Goal: Task Accomplishment & Management: Manage account settings

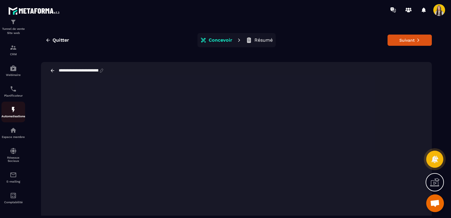
scroll to position [34, 0]
click at [13, 172] on img at bounding box center [13, 174] width 7 height 7
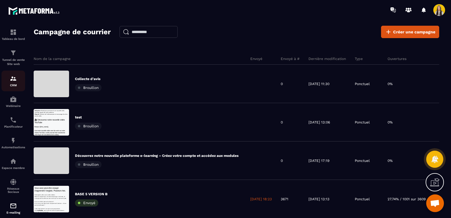
click at [7, 81] on div "CRM" at bounding box center [13, 81] width 24 height 12
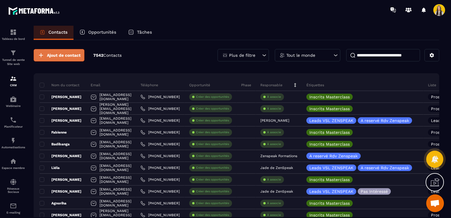
click at [53, 57] on span "Ajout de contact" at bounding box center [64, 55] width 34 height 6
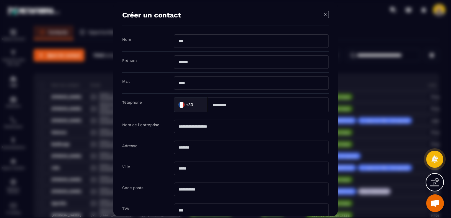
click at [322, 15] on icon "Modal window" at bounding box center [325, 14] width 7 height 7
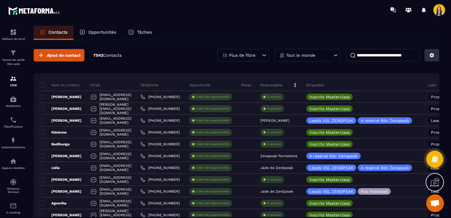
click at [428, 57] on button at bounding box center [431, 55] width 15 height 12
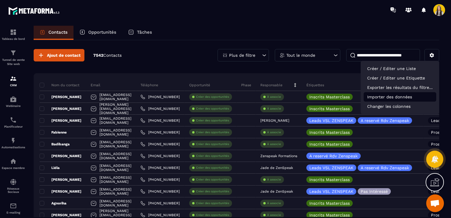
click at [386, 94] on p "Importer des données" at bounding box center [400, 96] width 73 height 9
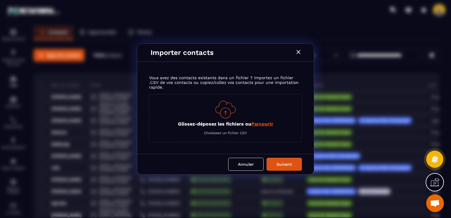
click at [262, 121] on span "Parcourir" at bounding box center [262, 124] width 22 height 6
click at [0, 0] on input "Glissez-déposez les fichiers ou Parcourir" at bounding box center [0, 0] width 0 height 0
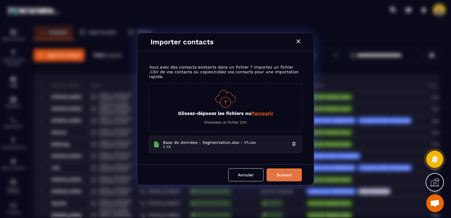
click at [279, 175] on button "Suivant" at bounding box center [283, 174] width 35 height 13
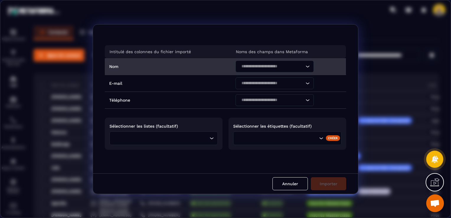
click at [253, 68] on input "Search for option" at bounding box center [271, 66] width 65 height 6
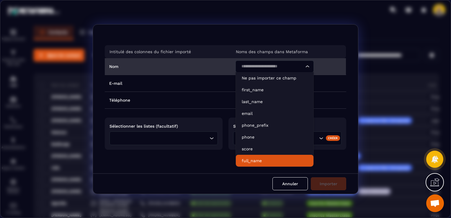
click at [258, 158] on p "full_name" at bounding box center [275, 161] width 66 height 6
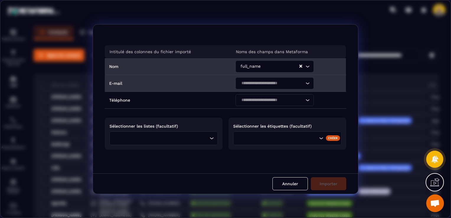
click at [259, 87] on div "Search for option" at bounding box center [272, 83] width 66 height 12
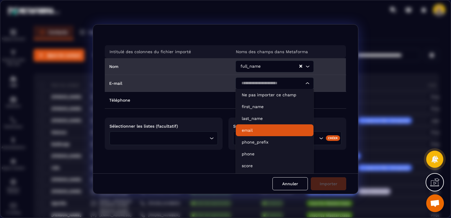
click at [254, 130] on p "email" at bounding box center [275, 130] width 66 height 6
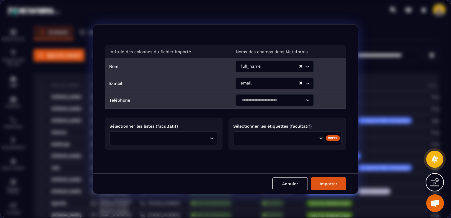
click at [255, 97] on input "Search for option" at bounding box center [271, 100] width 65 height 6
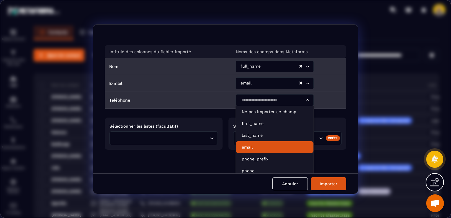
scroll to position [27, 0]
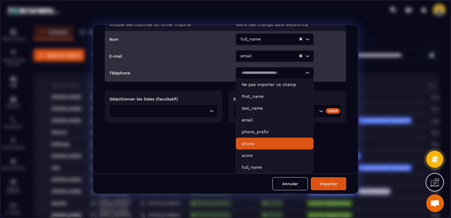
click at [258, 145] on p "phone" at bounding box center [275, 143] width 66 height 6
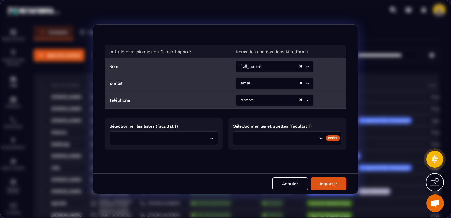
scroll to position [0, 0]
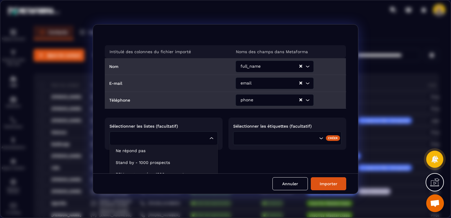
click at [179, 140] on input "Search for option" at bounding box center [160, 138] width 95 height 6
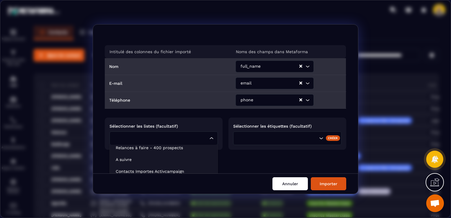
click at [299, 180] on button "Annuler" at bounding box center [289, 183] width 35 height 13
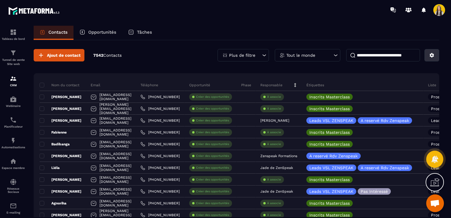
click at [426, 53] on button at bounding box center [431, 55] width 15 height 12
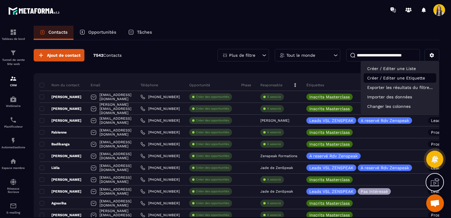
click at [413, 73] on p "Créer / Editer une Etiquette" at bounding box center [400, 77] width 73 height 9
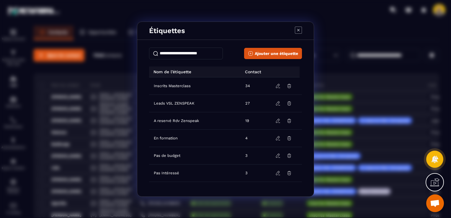
click at [301, 31] on icon "Modal window" at bounding box center [298, 30] width 7 height 7
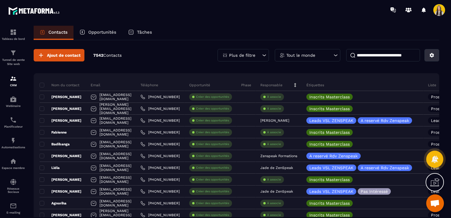
click at [427, 53] on button at bounding box center [431, 55] width 15 height 12
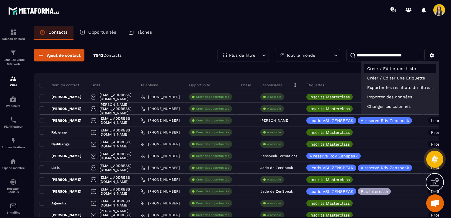
click at [409, 68] on p "Créer / Editer une Liste" at bounding box center [400, 68] width 73 height 9
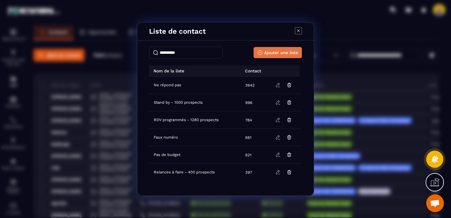
click at [294, 51] on span "Ajouter une liste" at bounding box center [281, 53] width 34 height 6
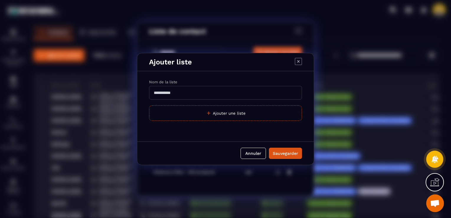
click at [197, 93] on input "Modal window" at bounding box center [225, 93] width 153 height 14
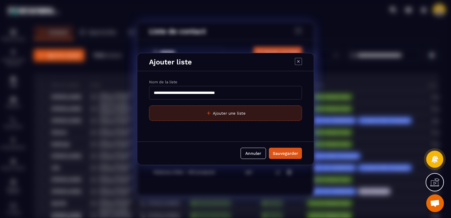
type input "**********"
click at [230, 115] on button "Ajouter une liste" at bounding box center [225, 112] width 153 height 15
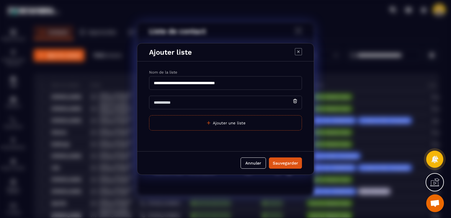
click at [220, 104] on input "Modal window" at bounding box center [225, 103] width 153 height 14
click at [282, 160] on div "Annuler Sauvegarder" at bounding box center [225, 162] width 176 height 23
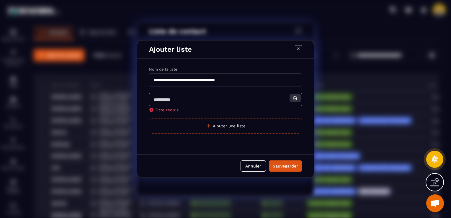
click at [296, 98] on icon "Modal window" at bounding box center [294, 97] width 5 height 5
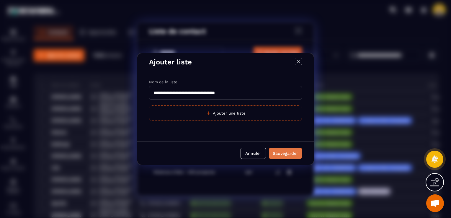
click at [286, 151] on div "Sauvegarder" at bounding box center [285, 153] width 25 height 6
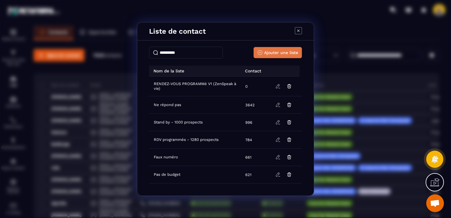
click at [287, 54] on span "Ajouter une liste" at bounding box center [281, 53] width 34 height 6
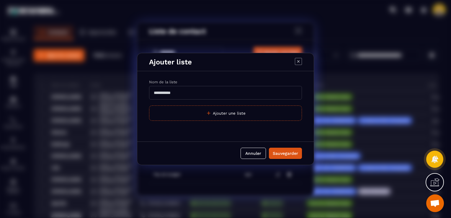
drag, startPoint x: 212, startPoint y: 86, endPoint x: 211, endPoint y: 89, distance: 3.0
click at [212, 86] on input "Modal window" at bounding box center [225, 93] width 153 height 14
click at [215, 92] on input "**********" at bounding box center [225, 93] width 153 height 14
type input "**********"
click at [286, 155] on div "Sauvegarder" at bounding box center [285, 153] width 25 height 6
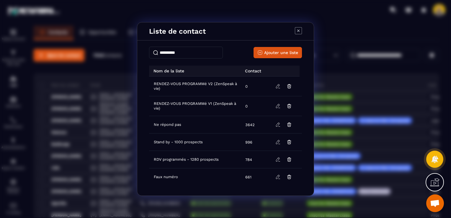
click at [373, 54] on div "Liste de contact Ajouter une liste Nom de la liste Contact RENDEZ-VOUS PROGRAMM…" at bounding box center [225, 109] width 451 height 218
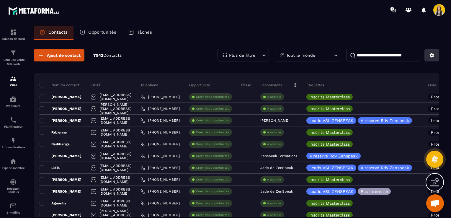
click at [432, 52] on button at bounding box center [431, 55] width 15 height 12
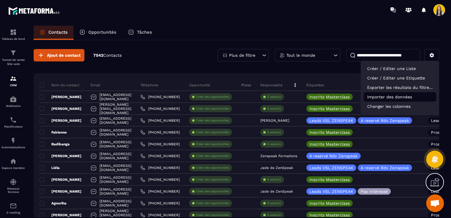
click at [386, 94] on p "Importer des données" at bounding box center [400, 96] width 73 height 9
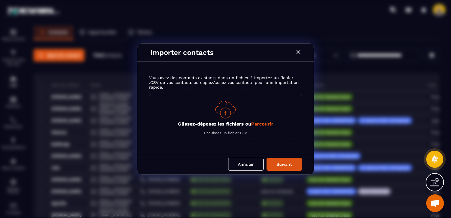
click at [238, 131] on span "Choisissez un fichier CSV" at bounding box center [225, 133] width 43 height 4
click at [257, 124] on span "Parcourir" at bounding box center [262, 124] width 22 height 6
click at [0, 0] on input "Glissez-déposez les fichiers ou Parcourir" at bounding box center [0, 0] width 0 height 0
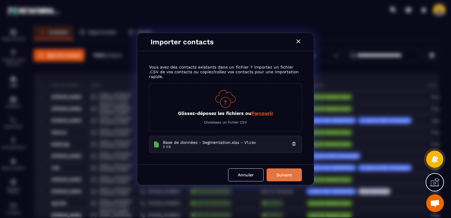
click at [285, 179] on button "Suivant" at bounding box center [283, 174] width 35 height 13
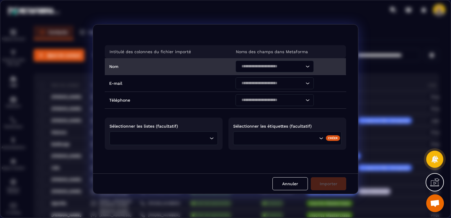
click at [257, 71] on div "Search for option" at bounding box center [272, 66] width 66 height 12
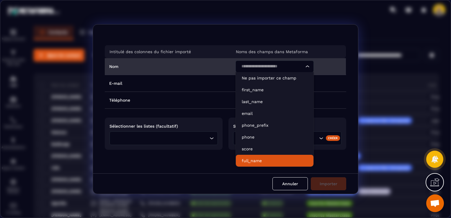
click at [259, 158] on p "full_name" at bounding box center [275, 161] width 66 height 6
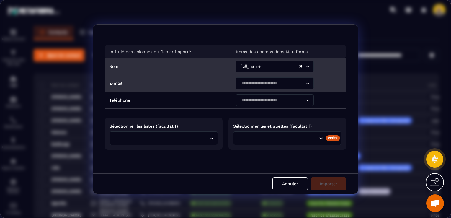
click at [255, 85] on input "Search for option" at bounding box center [271, 83] width 65 height 6
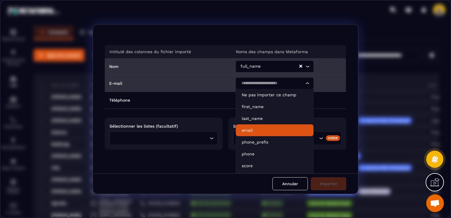
click at [254, 133] on p "email" at bounding box center [275, 130] width 66 height 6
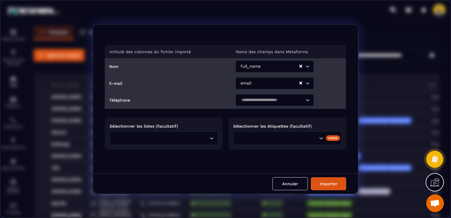
click at [252, 96] on div "Search for option" at bounding box center [272, 100] width 66 height 12
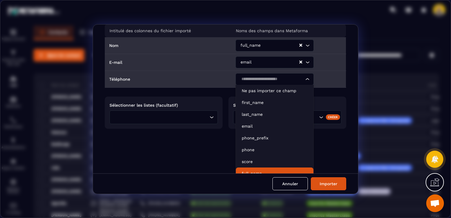
scroll to position [27, 0]
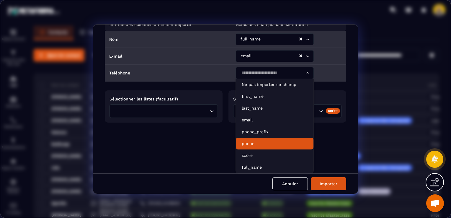
click at [250, 145] on p "phone" at bounding box center [275, 143] width 66 height 6
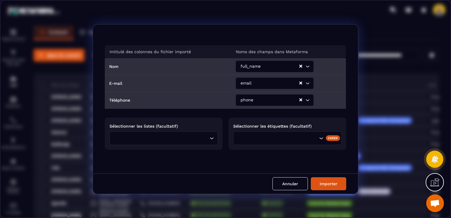
scroll to position [0, 0]
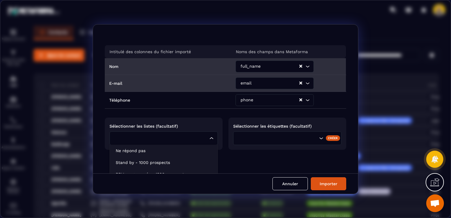
click at [176, 136] on input "Search for option" at bounding box center [160, 138] width 95 height 6
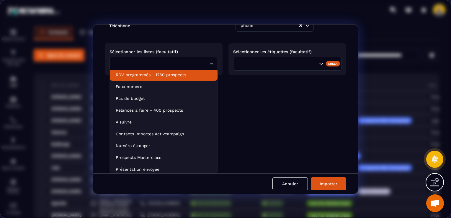
scroll to position [86, 0]
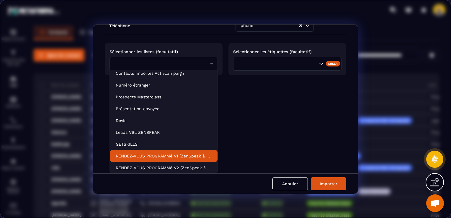
click at [169, 156] on p "RENDEZ-VOUS PROGRAMMé V1 (ZenSpeak à vie)" at bounding box center [164, 156] width 96 height 6
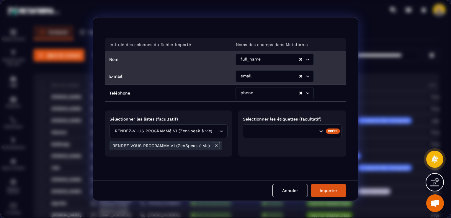
scroll to position [0, 0]
click at [318, 189] on button "Importer" at bounding box center [328, 190] width 35 height 13
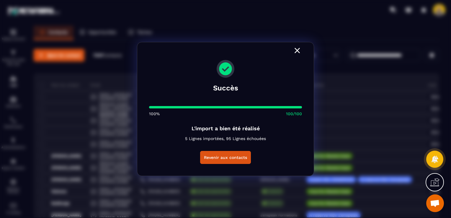
click at [297, 52] on icon "Modal window" at bounding box center [296, 50] width 9 height 9
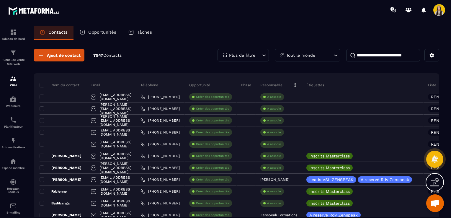
click at [362, 53] on input at bounding box center [383, 55] width 74 height 12
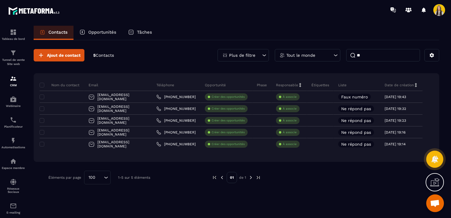
click at [358, 57] on input "**" at bounding box center [383, 55] width 74 height 12
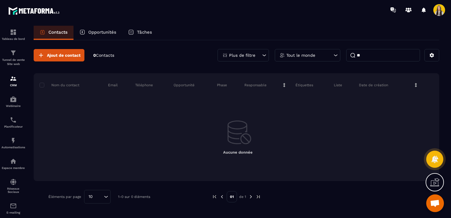
type input "*"
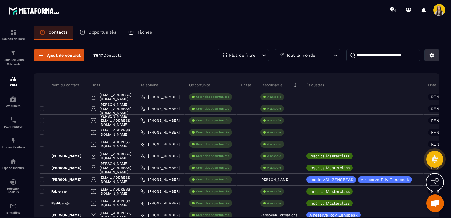
click at [431, 57] on icon at bounding box center [431, 55] width 5 height 5
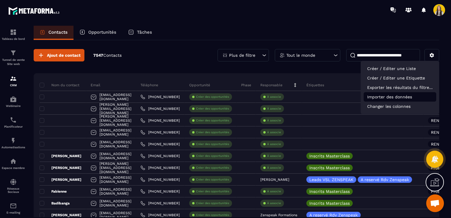
click at [389, 95] on p "Importer des données" at bounding box center [400, 96] width 73 height 9
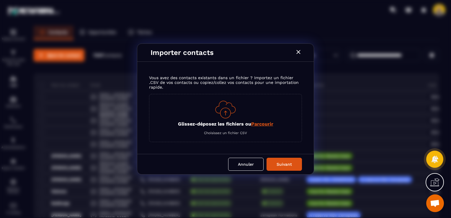
click at [260, 122] on span "Parcourir" at bounding box center [262, 124] width 22 height 6
click at [0, 0] on input "Glissez-déposez les fichiers ou Parcourir" at bounding box center [0, 0] width 0 height 0
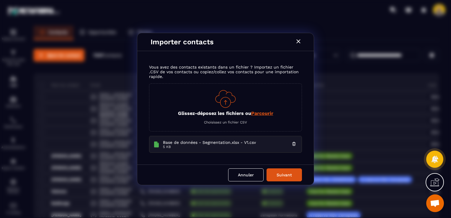
click at [300, 38] on icon "Modal window" at bounding box center [298, 41] width 7 height 7
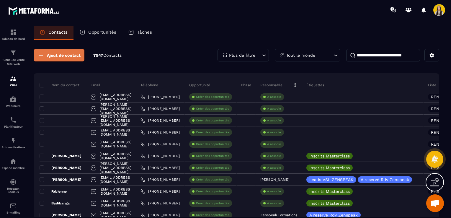
click at [52, 55] on span "Ajout de contact" at bounding box center [64, 55] width 34 height 6
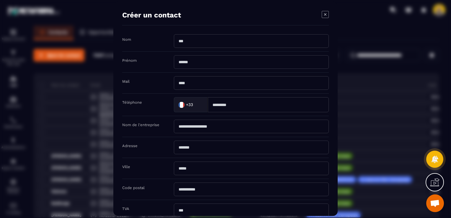
click at [322, 12] on icon "Modal window" at bounding box center [325, 14] width 7 height 7
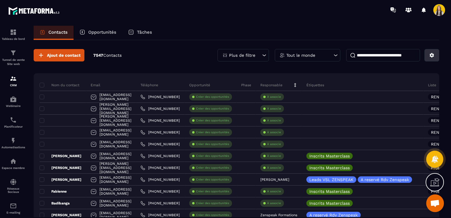
click at [434, 58] on button at bounding box center [431, 55] width 15 height 12
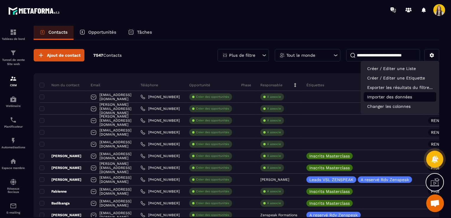
click at [401, 99] on p "Importer des données" at bounding box center [400, 96] width 73 height 9
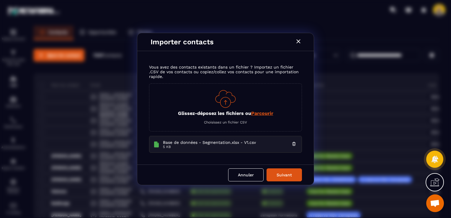
click at [255, 113] on span "Parcourir" at bounding box center [262, 113] width 22 height 6
click at [0, 0] on input "Glissez-déposez les fichiers ou Parcourir" at bounding box center [0, 0] width 0 height 0
click at [296, 144] on icon "Modal window" at bounding box center [294, 143] width 5 height 5
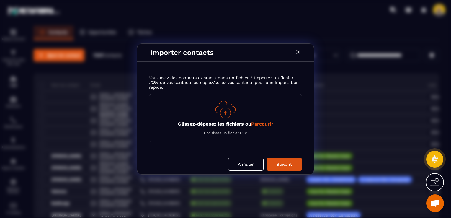
click at [259, 124] on span "Parcourir" at bounding box center [262, 124] width 22 height 6
click at [0, 0] on input "Glissez-déposez les fichiers ou Parcourir" at bounding box center [0, 0] width 0 height 0
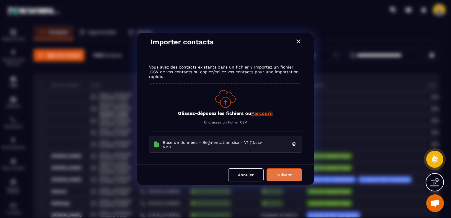
click at [276, 169] on button "Suivant" at bounding box center [283, 174] width 35 height 13
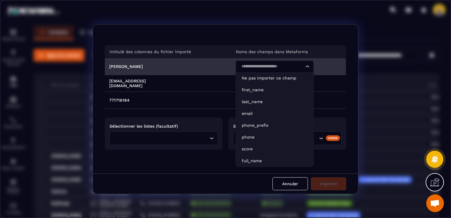
click at [271, 64] on input "Search for option" at bounding box center [271, 66] width 65 height 6
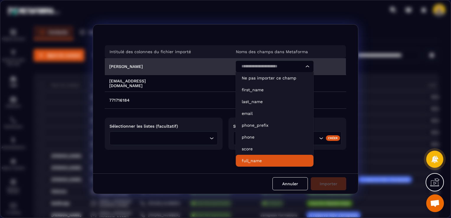
click at [263, 161] on p "full_name" at bounding box center [275, 161] width 66 height 6
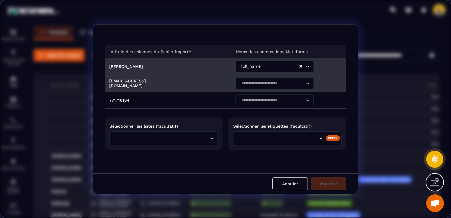
click at [254, 85] on input "Search for option" at bounding box center [271, 83] width 65 height 6
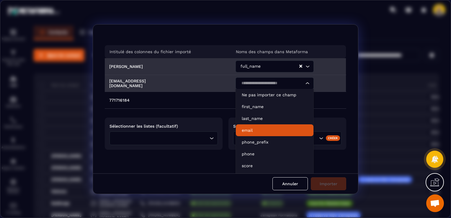
click at [253, 127] on li "email" at bounding box center [275, 130] width 78 height 12
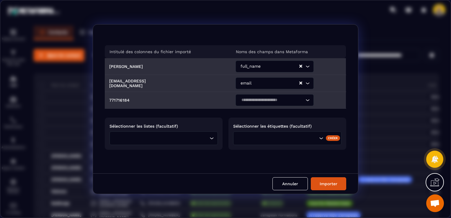
click at [257, 102] on input "Search for option" at bounding box center [271, 100] width 65 height 6
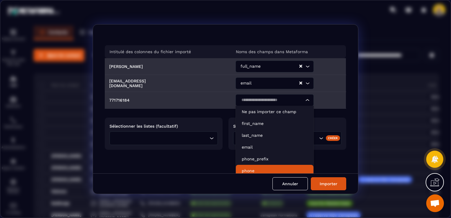
click at [255, 166] on li "phone" at bounding box center [275, 171] width 78 height 12
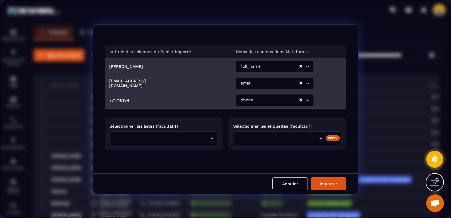
click at [211, 140] on icon "Search for option" at bounding box center [212, 138] width 6 height 6
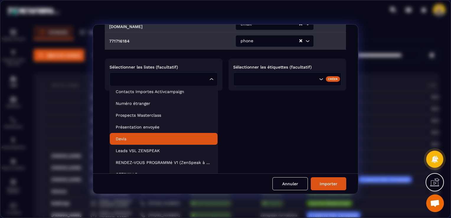
scroll to position [86, 0]
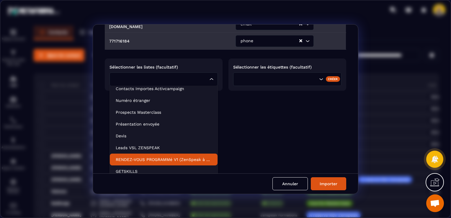
click at [166, 160] on p "RENDEZ-VOUS PROGRAMMé V1 (ZenSpeak à vie)" at bounding box center [164, 159] width 96 height 6
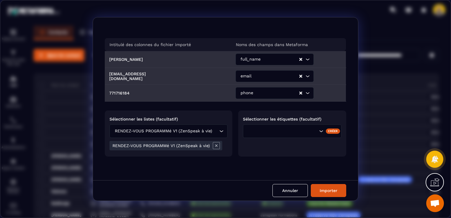
scroll to position [0, 0]
click at [318, 190] on button "Importer" at bounding box center [328, 190] width 35 height 13
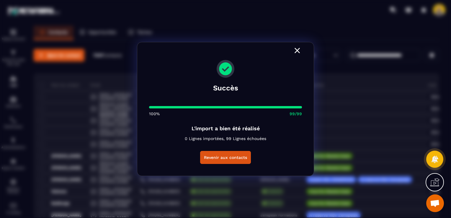
click at [297, 47] on icon "Modal window" at bounding box center [296, 50] width 9 height 9
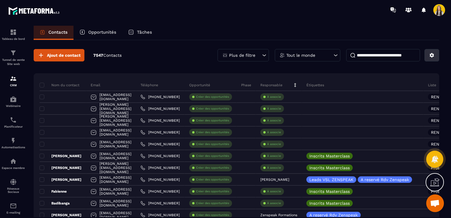
click at [429, 55] on button at bounding box center [431, 55] width 15 height 12
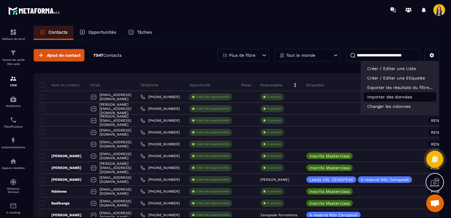
click at [398, 99] on p "Importer des données" at bounding box center [400, 96] width 73 height 9
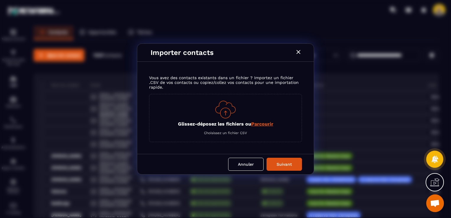
click at [266, 125] on span "Parcourir" at bounding box center [262, 124] width 22 height 6
click at [0, 0] on input "Glissez-déposez les fichiers ou Parcourir" at bounding box center [0, 0] width 0 height 0
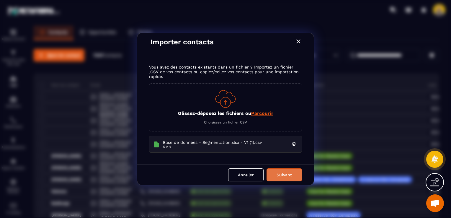
click at [272, 169] on button "Suivant" at bounding box center [283, 174] width 35 height 13
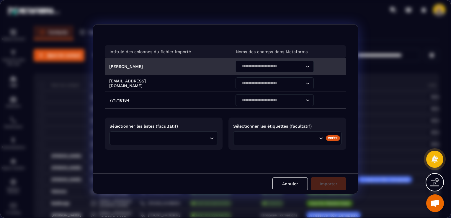
click at [275, 65] on input "Search for option" at bounding box center [271, 66] width 65 height 6
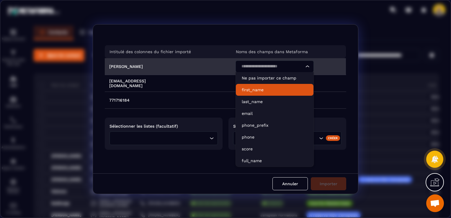
click at [270, 93] on p "first_name" at bounding box center [275, 90] width 66 height 6
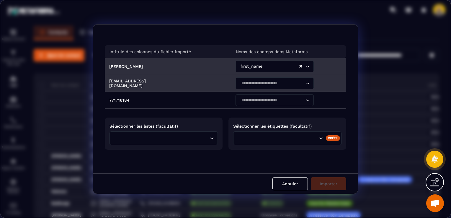
click at [267, 87] on div "Search for option" at bounding box center [272, 83] width 66 height 12
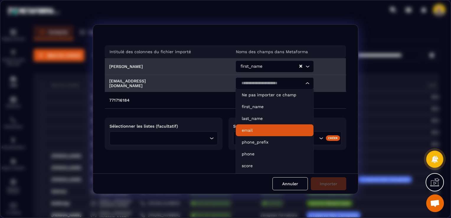
click at [254, 132] on p "email" at bounding box center [275, 130] width 66 height 6
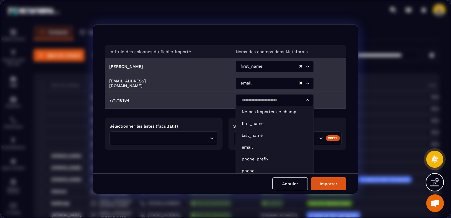
click at [256, 102] on input "Search for option" at bounding box center [271, 100] width 65 height 6
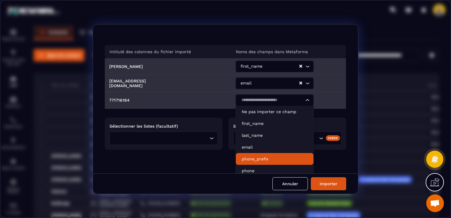
click at [259, 161] on p "phone_prefix" at bounding box center [275, 159] width 66 height 6
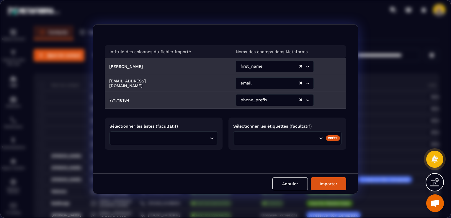
click at [256, 101] on div "phone_prefix" at bounding box center [269, 100] width 60 height 12
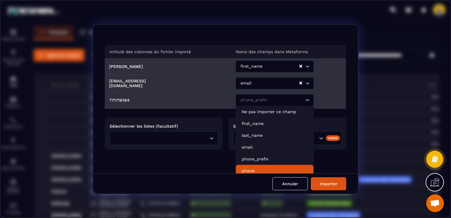
click at [259, 169] on p "phone" at bounding box center [275, 171] width 66 height 6
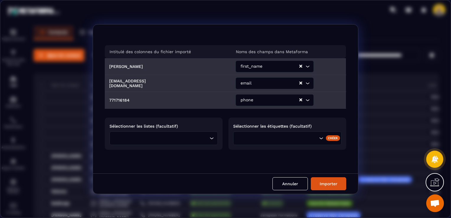
click at [202, 143] on div "Loading..." at bounding box center [163, 138] width 108 height 14
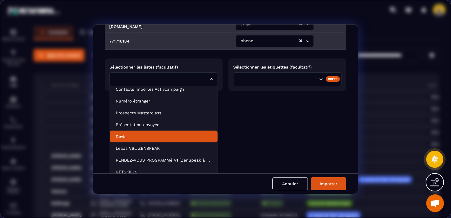
scroll to position [86, 0]
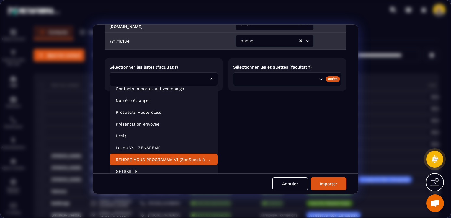
click at [191, 156] on li "RENDEZ-VOUS PROGRAMMé V1 (ZenSpeak à vie)" at bounding box center [164, 159] width 108 height 12
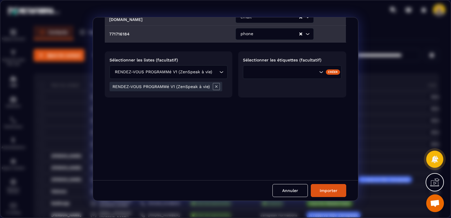
scroll to position [0, 0]
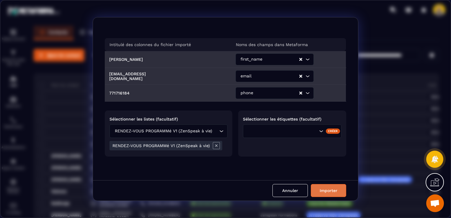
click at [316, 190] on button "Importer" at bounding box center [328, 190] width 35 height 13
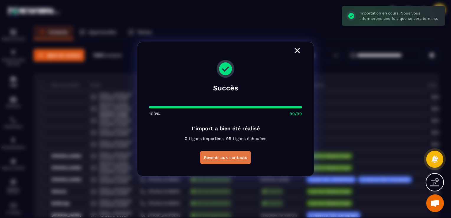
click at [223, 155] on button "Revenir aux contacts" at bounding box center [225, 157] width 51 height 13
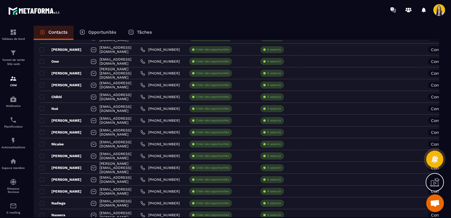
scroll to position [1097, 0]
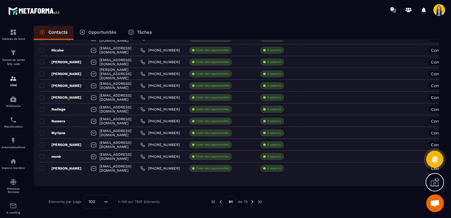
click at [252, 201] on img at bounding box center [252, 201] width 5 height 5
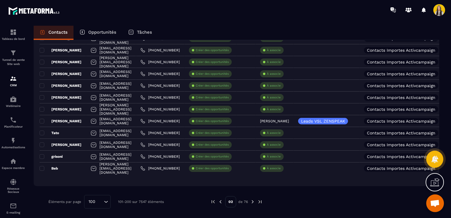
click at [220, 201] on img at bounding box center [220, 201] width 5 height 5
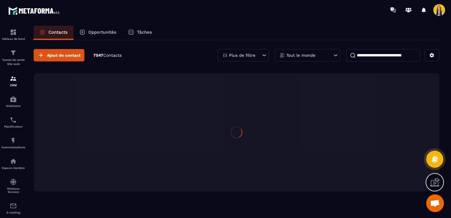
scroll to position [0, 0]
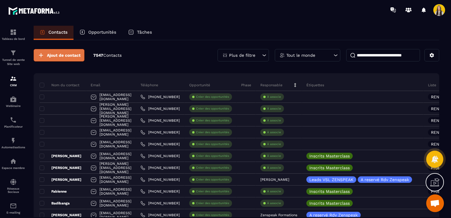
click at [62, 53] on span "Ajout de contact" at bounding box center [64, 55] width 34 height 6
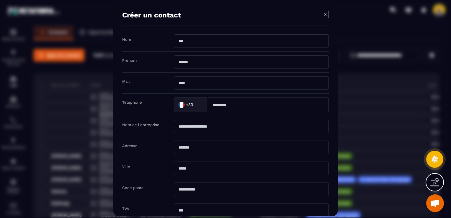
click at [191, 42] on input "Modal window" at bounding box center [251, 41] width 155 height 14
click at [323, 19] on div "Modal window" at bounding box center [325, 15] width 7 height 8
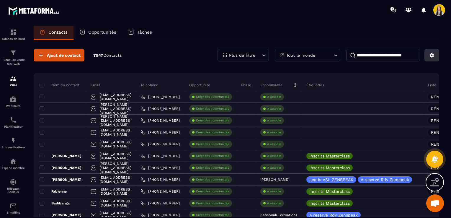
click at [429, 58] on button at bounding box center [431, 55] width 15 height 12
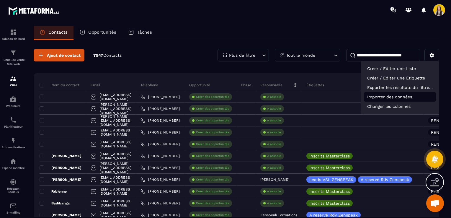
click at [394, 99] on p "Importer des données" at bounding box center [400, 96] width 73 height 9
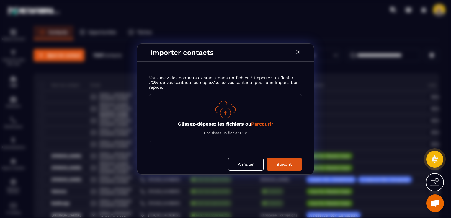
click at [256, 123] on span "Parcourir" at bounding box center [262, 124] width 22 height 6
click at [0, 0] on input "Glissez-déposez les fichiers ou Parcourir" at bounding box center [0, 0] width 0 height 0
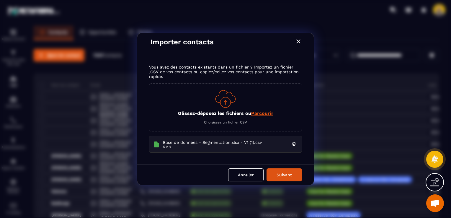
click at [272, 167] on div "Annuler Suivant" at bounding box center [225, 174] width 176 height 20
click at [272, 168] on button "Suivant" at bounding box center [283, 174] width 35 height 13
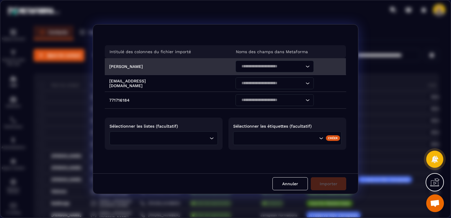
click at [244, 68] on input "Search for option" at bounding box center [271, 66] width 65 height 6
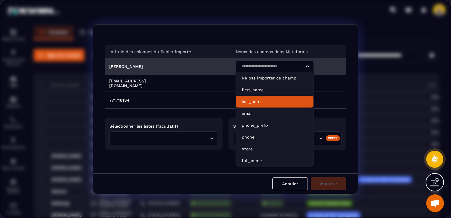
click at [254, 99] on p "last_name" at bounding box center [275, 102] width 66 height 6
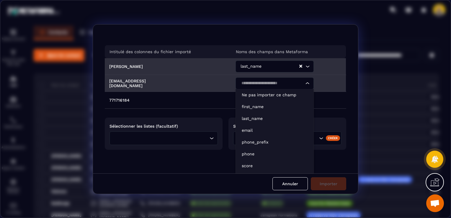
click at [256, 86] on input "Search for option" at bounding box center [271, 83] width 65 height 6
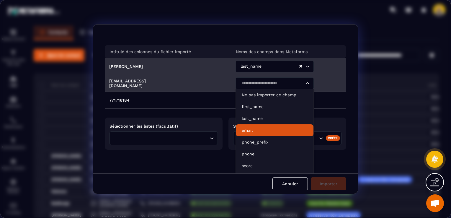
click at [256, 133] on p "email" at bounding box center [275, 130] width 66 height 6
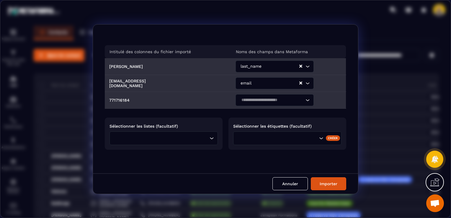
click at [277, 102] on input "Search for option" at bounding box center [271, 100] width 65 height 6
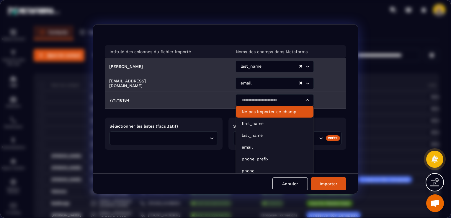
click at [277, 112] on p "Ne pas importer ce champ" at bounding box center [275, 112] width 66 height 6
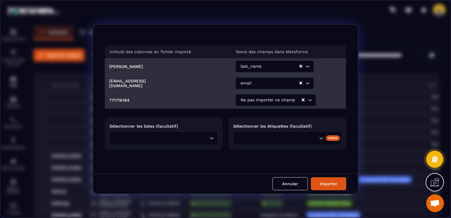
click at [183, 135] on input "Search for option" at bounding box center [162, 138] width 92 height 6
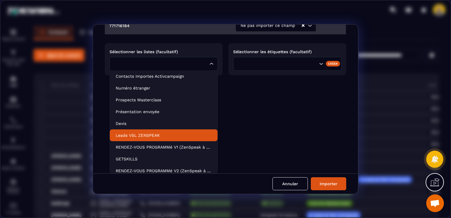
scroll to position [86, 0]
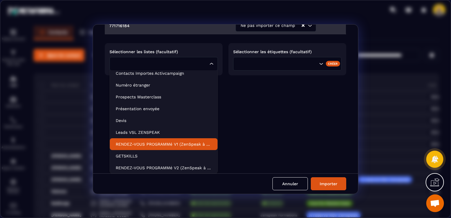
click at [146, 139] on li "RENDEZ-VOUS PROGRAMMé V1 (ZenSpeak à vie)" at bounding box center [164, 144] width 108 height 12
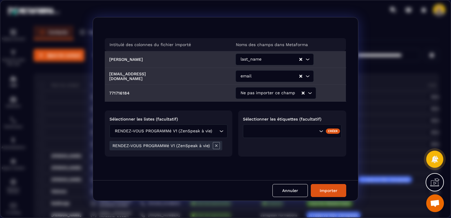
scroll to position [0, 0]
click at [319, 189] on button "Importer" at bounding box center [328, 190] width 35 height 13
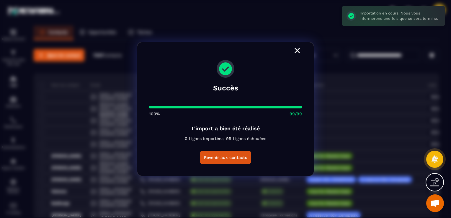
click at [293, 51] on icon "Modal window" at bounding box center [296, 50] width 9 height 9
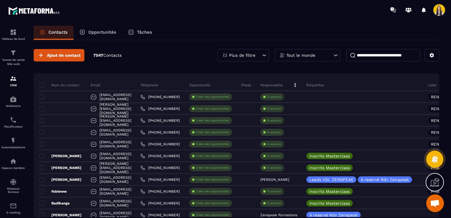
click at [369, 58] on input at bounding box center [383, 55] width 74 height 12
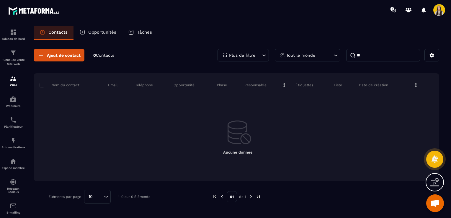
type input "*"
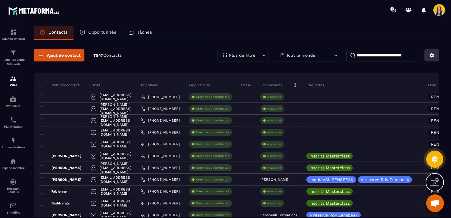
click at [430, 56] on icon at bounding box center [432, 55] width 4 height 4
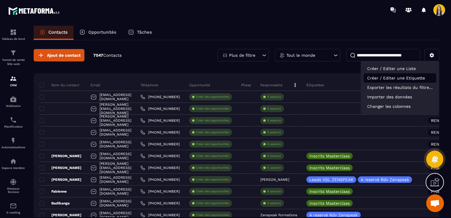
click at [392, 79] on p "Créer / Editer une Etiquette" at bounding box center [400, 77] width 73 height 9
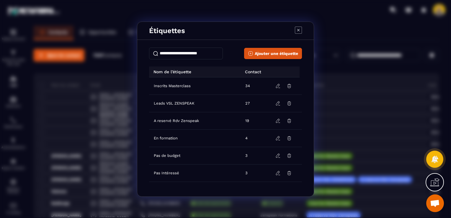
click at [184, 53] on input "Modal window" at bounding box center [186, 54] width 74 height 12
click at [266, 50] on span "Ajouter une étiquette" at bounding box center [276, 53] width 43 height 6
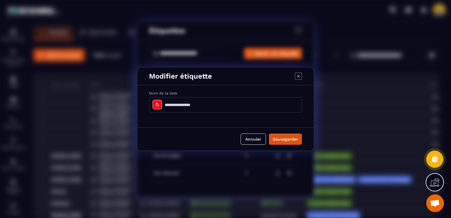
click at [193, 103] on input "Modal window" at bounding box center [225, 104] width 153 height 15
type input "**********"
click at [272, 138] on button "Sauvegarder" at bounding box center [285, 138] width 33 height 11
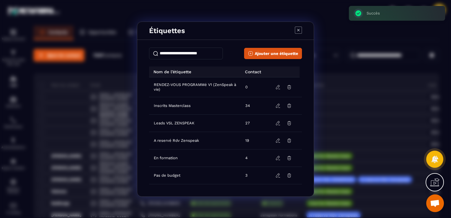
click at [302, 29] on div "Étiquettes" at bounding box center [225, 31] width 176 height 18
click at [298, 28] on icon "Modal window" at bounding box center [298, 30] width 7 height 7
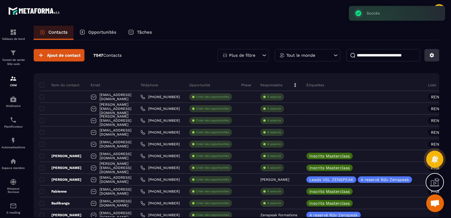
click at [432, 55] on icon at bounding box center [431, 55] width 5 height 5
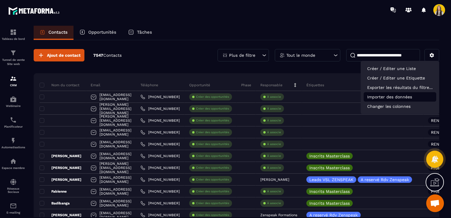
click at [405, 100] on p "Importer des données" at bounding box center [400, 96] width 73 height 9
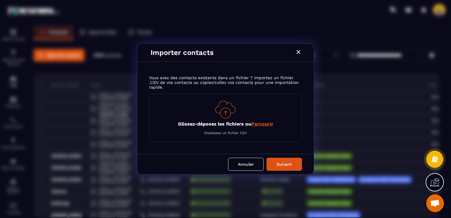
click at [261, 123] on span "Parcourir" at bounding box center [262, 124] width 22 height 6
click at [0, 0] on input "Glissez-déposez les fichiers ou Parcourir" at bounding box center [0, 0] width 0 height 0
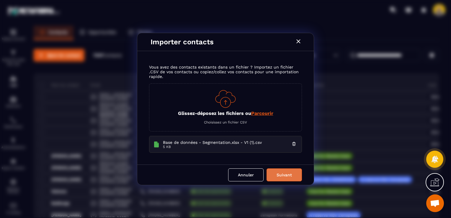
click at [285, 170] on button "Suivant" at bounding box center [283, 174] width 35 height 13
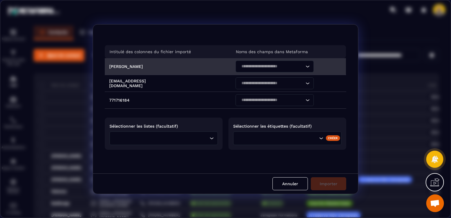
click at [246, 70] on div "Search for option" at bounding box center [272, 66] width 66 height 12
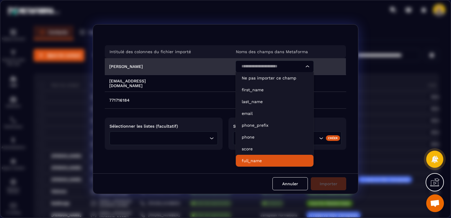
click at [258, 165] on li "full_name" at bounding box center [275, 161] width 78 height 12
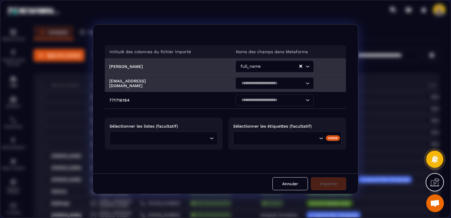
click at [246, 84] on input "Search for option" at bounding box center [271, 83] width 65 height 6
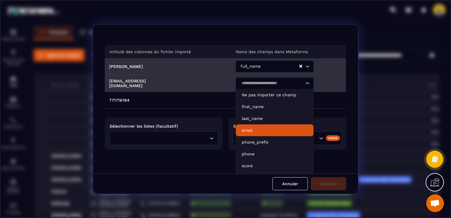
click at [256, 127] on li "email" at bounding box center [275, 130] width 78 height 12
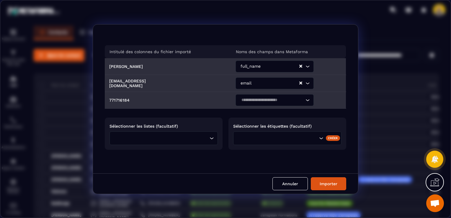
click at [257, 98] on input "Search for option" at bounding box center [271, 100] width 65 height 6
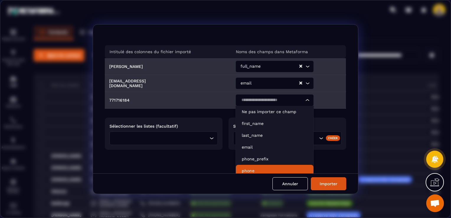
click at [258, 166] on li "phone" at bounding box center [275, 171] width 78 height 12
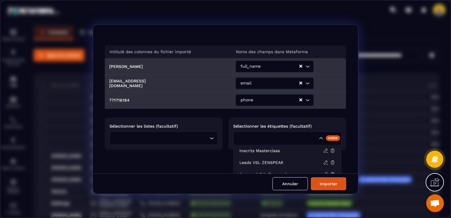
click at [253, 139] on div "Search for option" at bounding box center [277, 138] width 82 height 6
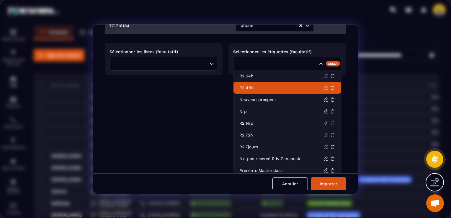
scroll to position [145, 0]
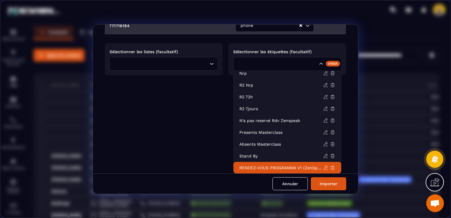
click at [275, 166] on p "RENDEZ-VOUS PROGRAMMé V1 (ZenSpeak à vie)" at bounding box center [281, 168] width 84 height 6
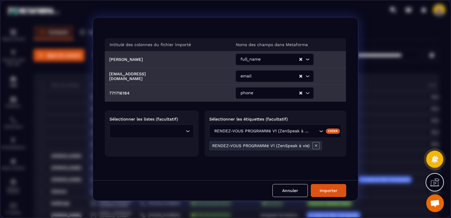
scroll to position [0, 0]
click at [339, 189] on button "Importer" at bounding box center [328, 190] width 35 height 13
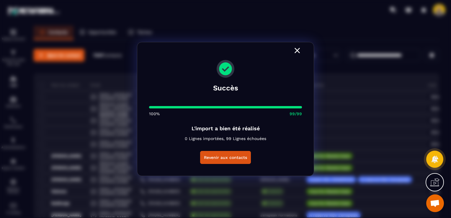
click at [295, 48] on icon "Modal window" at bounding box center [297, 50] width 5 height 5
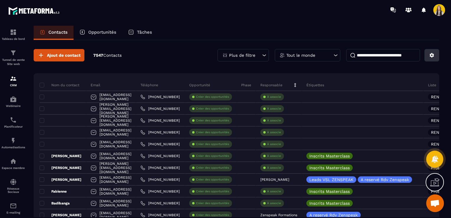
click at [426, 58] on button at bounding box center [431, 55] width 15 height 12
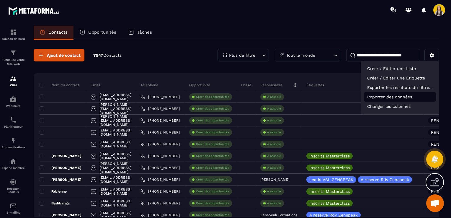
click at [393, 99] on p "Importer des données" at bounding box center [400, 96] width 73 height 9
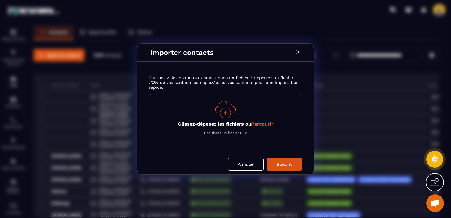
click at [262, 125] on span "Parcourir" at bounding box center [262, 124] width 22 height 6
click at [0, 0] on input "Glissez-déposez les fichiers ou Parcourir" at bounding box center [0, 0] width 0 height 0
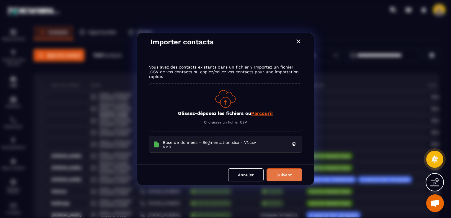
click at [278, 177] on button "Suivant" at bounding box center [283, 174] width 35 height 13
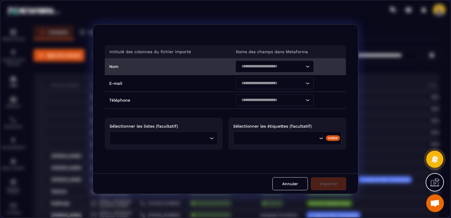
click at [280, 69] on input "Search for option" at bounding box center [271, 66] width 65 height 6
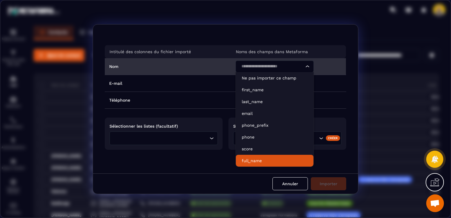
click at [266, 156] on li "full_name" at bounding box center [275, 161] width 78 height 12
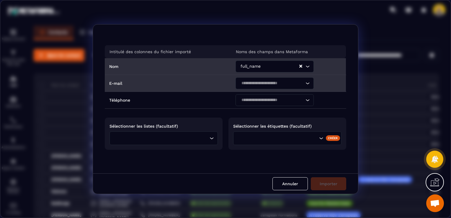
click at [256, 81] on input "Search for option" at bounding box center [271, 83] width 65 height 6
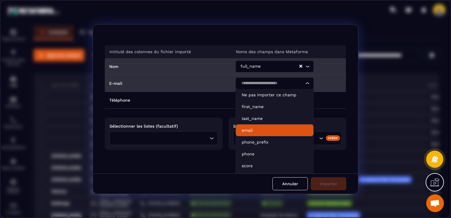
click at [258, 127] on p "email" at bounding box center [275, 130] width 66 height 6
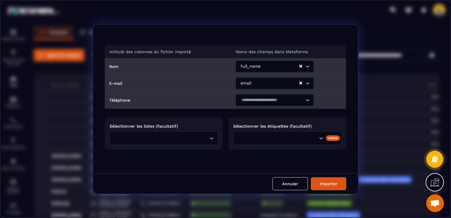
click at [254, 100] on input "Search for option" at bounding box center [271, 100] width 65 height 6
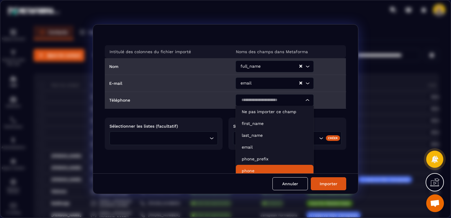
click at [262, 168] on p "phone" at bounding box center [275, 171] width 66 height 6
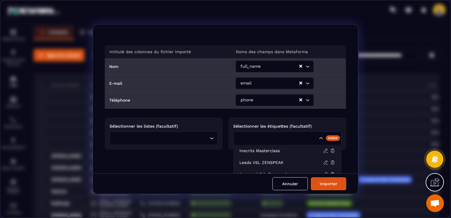
click at [251, 137] on div "Search for option" at bounding box center [277, 138] width 82 height 6
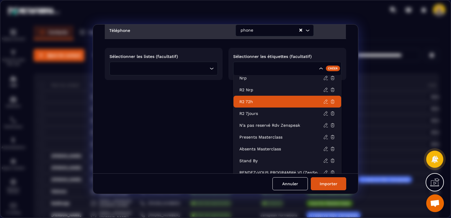
scroll to position [74, 0]
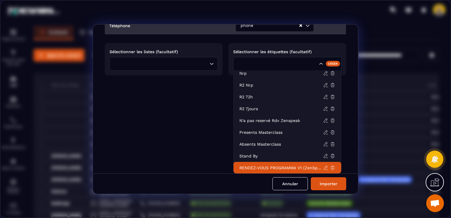
click at [283, 165] on p "RENDEZ-VOUS PROGRAMMé V1 (ZenSpeak à vie)" at bounding box center [281, 168] width 84 height 6
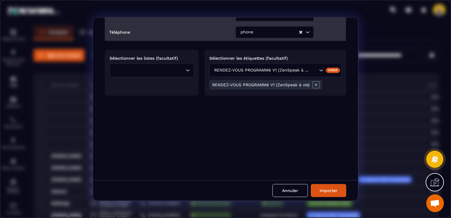
scroll to position [0, 0]
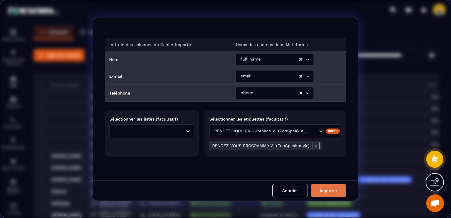
click at [318, 185] on button "Importer" at bounding box center [328, 190] width 35 height 13
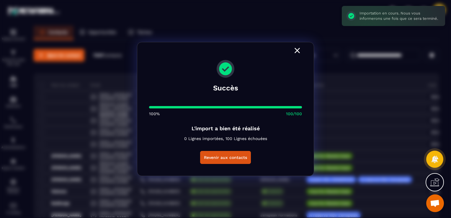
click at [297, 50] on icon "Modal window" at bounding box center [296, 50] width 9 height 9
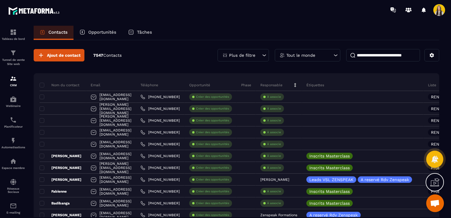
click at [359, 58] on input at bounding box center [383, 55] width 74 height 12
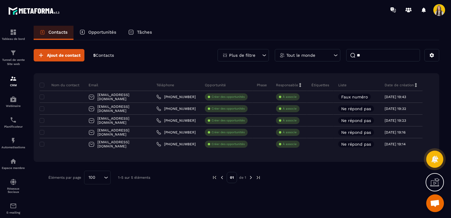
type input "*"
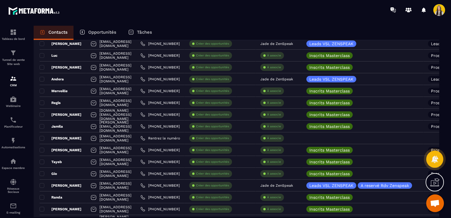
scroll to position [59, 0]
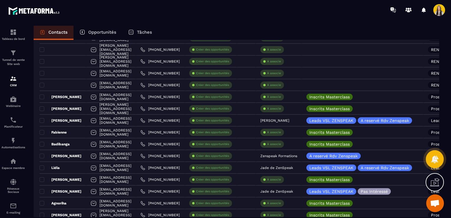
click at [434, 159] on icon at bounding box center [434, 159] width 7 height 8
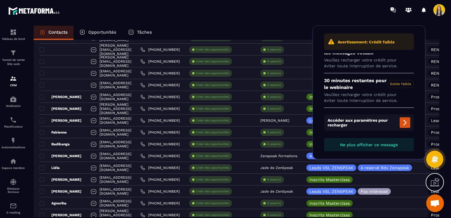
scroll to position [0, 0]
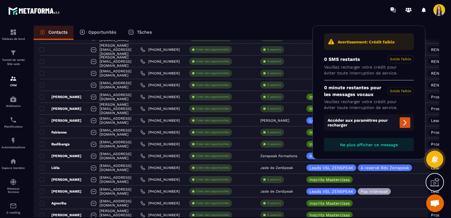
click at [400, 145] on button "Ne plus afficher ce message" at bounding box center [369, 144] width 90 height 13
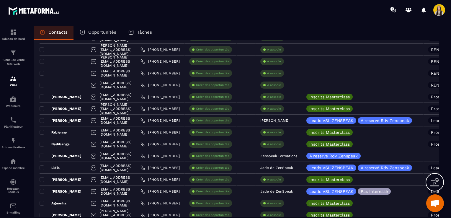
click at [435, 182] on icon at bounding box center [434, 181] width 9 height 9
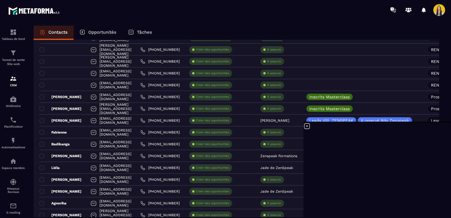
click at [307, 127] on icon at bounding box center [306, 125] width 7 height 7
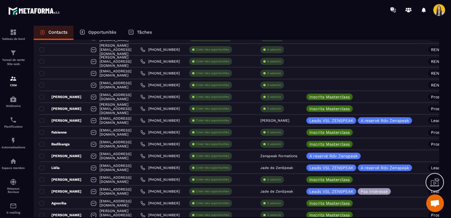
click at [431, 199] on span "Ouvrir le chat" at bounding box center [435, 203] width 18 height 18
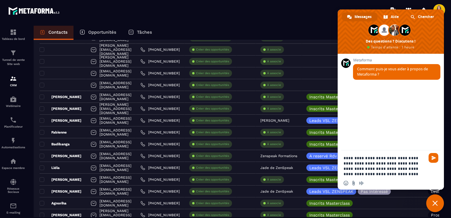
type textarea "**********"
click at [426, 156] on div "**********" at bounding box center [391, 163] width 106 height 27
click at [433, 159] on span "Envoyer" at bounding box center [433, 158] width 4 height 4
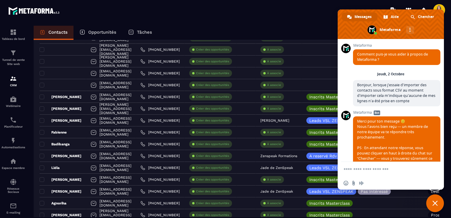
scroll to position [23, 0]
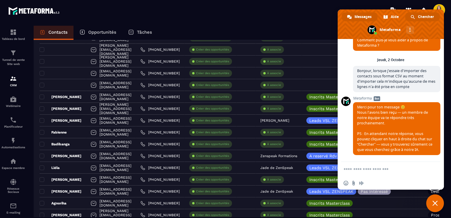
click at [423, 16] on span "Chercher" at bounding box center [426, 16] width 16 height 9
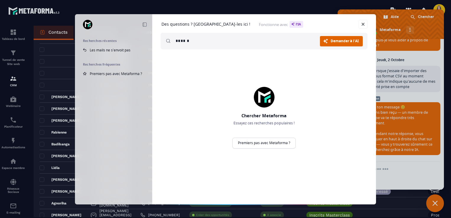
type input "******"
click at [343, 40] on span "Demander à l'AI" at bounding box center [345, 41] width 28 height 4
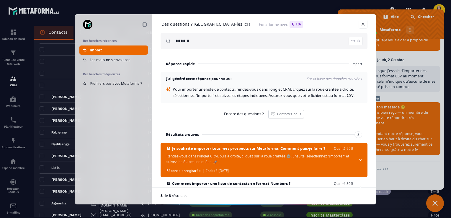
click at [400, 140] on div "Réduire Recherches récentes import Les mails ne s'envoit pas Recherches fréquen…" at bounding box center [225, 109] width 451 height 218
click at [241, 116] on span "Encore des questions ?" at bounding box center [244, 114] width 40 height 5
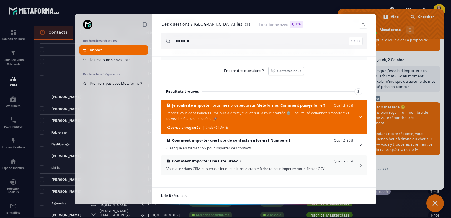
scroll to position [0, 0]
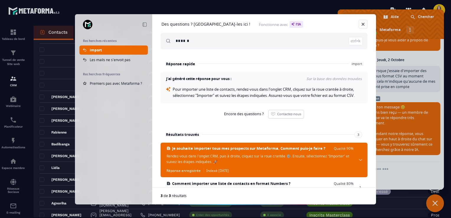
click at [366, 26] on link "Fermer" at bounding box center [363, 24] width 9 height 9
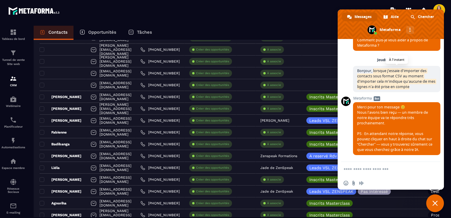
drag, startPoint x: 373, startPoint y: 62, endPoint x: 418, endPoint y: 77, distance: 47.5
click at [418, 77] on span "Bonjour, lorsque j'essaie d'importer des contacts sous format CSV au moment d'i…" at bounding box center [396, 79] width 87 height 26
copy span "lorsque j'essaie d'importer des contacts sous format CSV au moment d'importer c…"
click at [426, 19] on span "Chercher" at bounding box center [426, 16] width 16 height 9
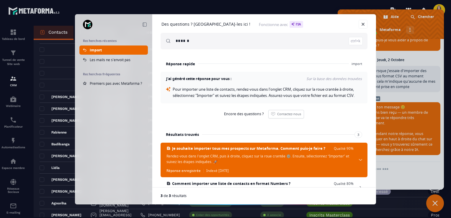
click at [266, 45] on input "******" at bounding box center [269, 41] width 187 height 17
paste input "**********"
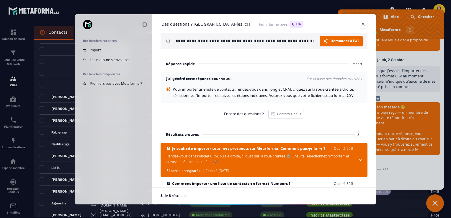
scroll to position [0, 150]
type input "**********"
click at [331, 39] on span "Demander à l'AI" at bounding box center [345, 41] width 28 height 4
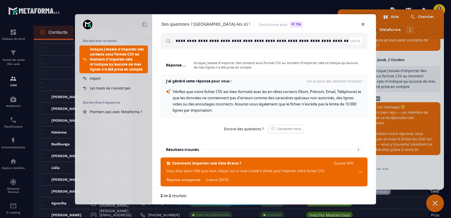
scroll to position [0, 107]
click at [362, 23] on link "Fermer" at bounding box center [363, 24] width 9 height 9
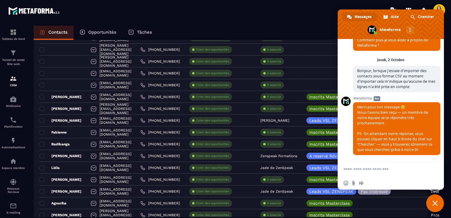
click at [326, 22] on section "Tableau de bord Tunnel de vente Site web CRM Webinaire Planificateur Automatisa…" at bounding box center [225, 127] width 451 height 215
click at [282, 31] on div "Contacts Opportunités Tâches" at bounding box center [236, 33] width 405 height 14
click at [437, 202] on span "Fermer le chat" at bounding box center [434, 202] width 5 height 5
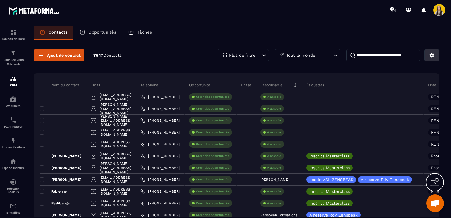
click at [432, 51] on button at bounding box center [431, 55] width 15 height 12
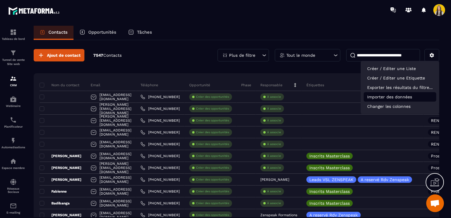
click at [391, 96] on p "Importer des données" at bounding box center [400, 96] width 73 height 9
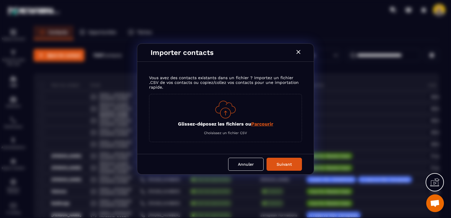
click at [262, 124] on span "Parcourir" at bounding box center [262, 124] width 22 height 6
click at [0, 0] on input "Glissez-déposez les fichiers ou Parcourir" at bounding box center [0, 0] width 0 height 0
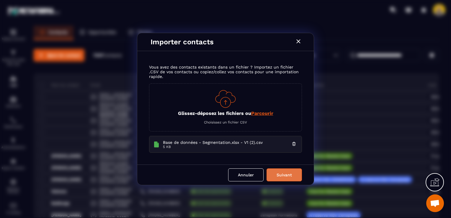
click at [279, 171] on button "Suivant" at bounding box center [283, 174] width 35 height 13
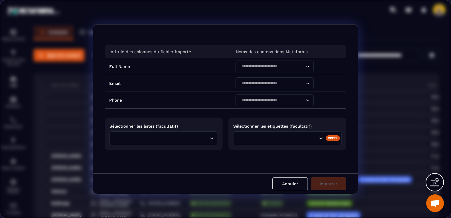
click at [266, 132] on div "Search for option" at bounding box center [287, 138] width 108 height 14
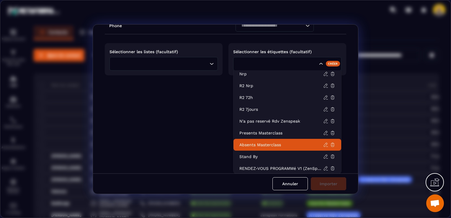
scroll to position [145, 0]
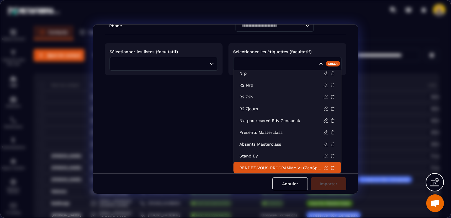
click at [296, 169] on p "RENDEZ-VOUS PROGRAMMé V1 (ZenSpeak à vie)" at bounding box center [281, 168] width 84 height 6
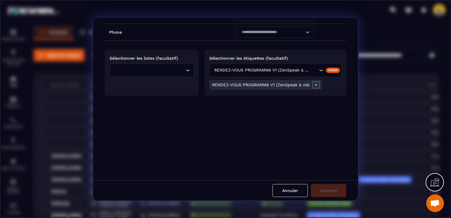
scroll to position [0, 0]
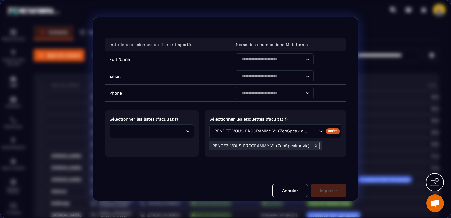
click at [161, 136] on div "Loading..." at bounding box center [151, 131] width 84 height 14
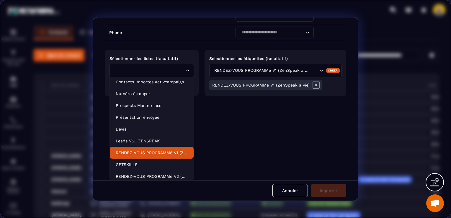
scroll to position [86, 0]
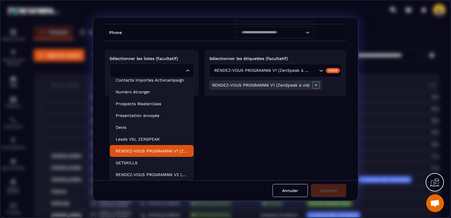
click at [164, 149] on p "RENDEZ-VOUS PROGRAMMé V1 (ZenSpeak à vie)" at bounding box center [152, 151] width 72 height 6
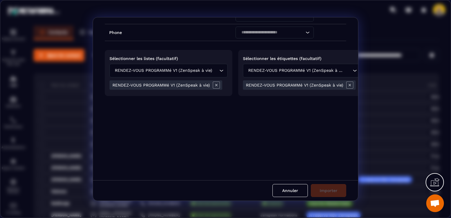
scroll to position [0, 0]
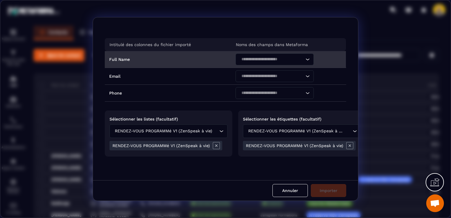
click at [264, 59] on input "Search for option" at bounding box center [271, 59] width 65 height 6
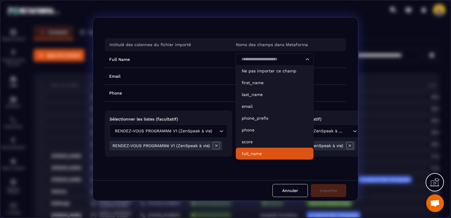
click at [260, 148] on li "full_name" at bounding box center [275, 154] width 78 height 12
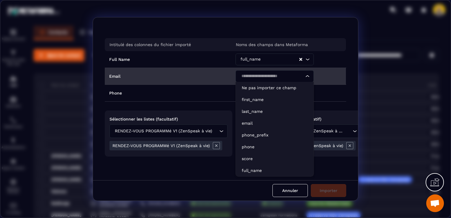
click at [256, 76] on input "Search for option" at bounding box center [271, 76] width 65 height 6
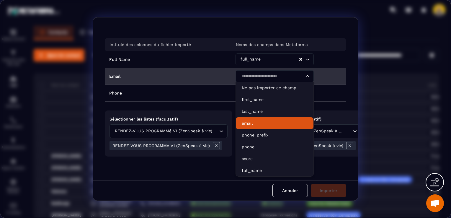
click at [258, 121] on p "email" at bounding box center [275, 123] width 66 height 6
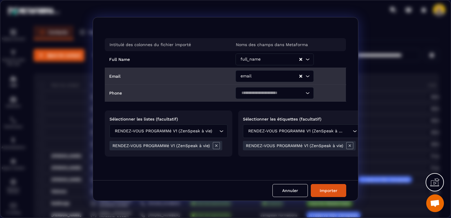
click at [251, 87] on div "Search for option" at bounding box center [272, 93] width 66 height 12
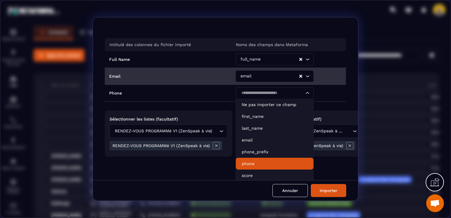
click at [251, 161] on p "phone" at bounding box center [275, 164] width 66 height 6
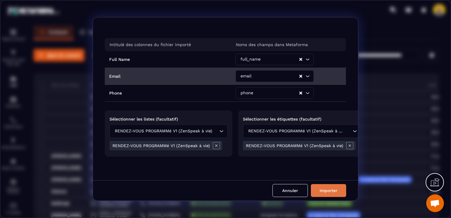
click at [332, 193] on button "Importer" at bounding box center [328, 190] width 35 height 13
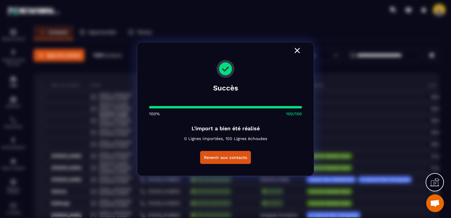
click at [300, 53] on icon "Modal window" at bounding box center [296, 50] width 9 height 9
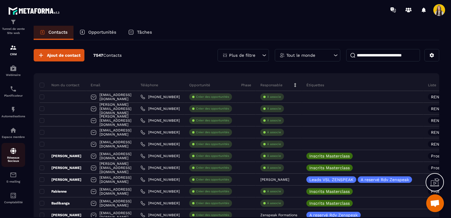
scroll to position [34, 0]
click at [12, 179] on div "E-mailing" at bounding box center [13, 177] width 24 height 12
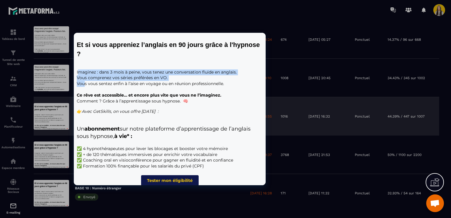
drag, startPoint x: 78, startPoint y: 71, endPoint x: 86, endPoint y: 85, distance: 16.0
click at [86, 85] on p "Imaginez : dans 3 mois à peine, vous tenez une conversation fluide en anglais. …" at bounding box center [170, 77] width 186 height 17
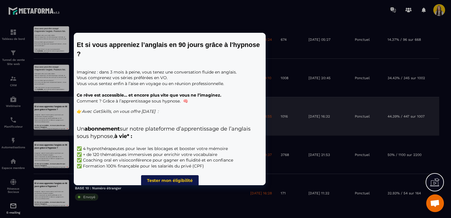
drag, startPoint x: 86, startPoint y: 85, endPoint x: 77, endPoint y: 71, distance: 16.7
click at [77, 71] on p "Imaginez : dans 3 mois à peine, vous tenez une conversation fluide en anglais. …" at bounding box center [170, 77] width 186 height 17
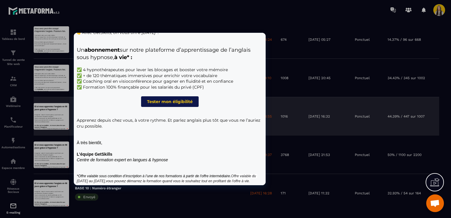
scroll to position [99, 0]
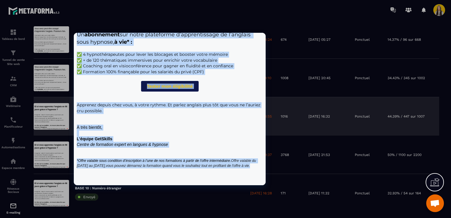
drag, startPoint x: 77, startPoint y: 71, endPoint x: 165, endPoint y: 163, distance: 128.4
click at [165, 163] on div "Et si vous appreniez l’anglais en 90 jours grâce à l'hypnose ? Imaginez : dans …" at bounding box center [170, 61] width 192 height 247
copy div "Loremips : dolo 3 sita c adipi, elit seddo eiu temporincidi utlabo et dolorem. …"
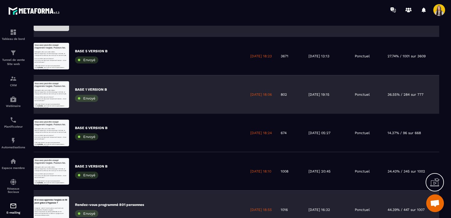
scroll to position [177, 0]
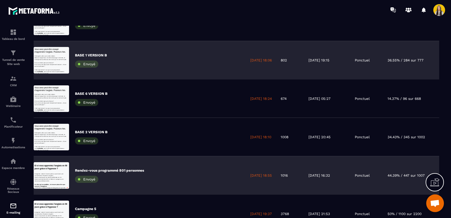
click at [125, 70] on div "BASE 1 VERSION B Envoyé" at bounding box center [140, 60] width 212 height 38
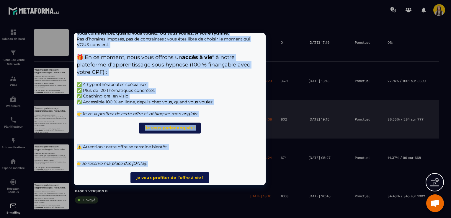
scroll to position [223, 0]
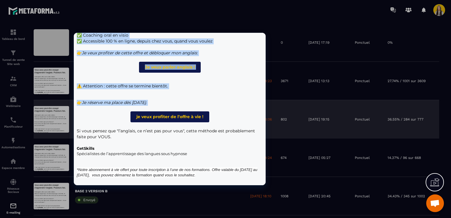
drag, startPoint x: 78, startPoint y: 39, endPoint x: 223, endPoint y: 176, distance: 199.6
click at [223, 176] on div "Vous avez peut-être essayé d’apprendre l’anglais. Plusieurs fois. Des applis, d…" at bounding box center [170, 1] width 192 height 367
copy div "Lore ipsu dolo-sita consec a’elitseddo e’tempori. Utlaboree dolo. Mag aliqua, e…"
